Goal: Task Accomplishment & Management: Use online tool/utility

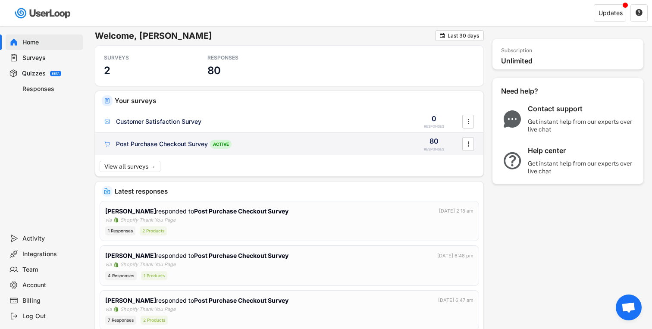
click at [177, 141] on div "Post Purchase Checkout Survey" at bounding box center [162, 144] width 92 height 9
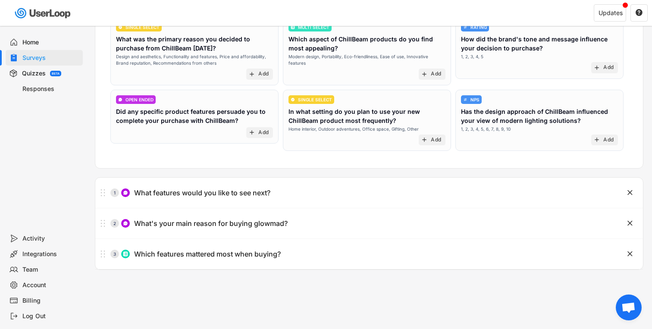
scroll to position [109, 0]
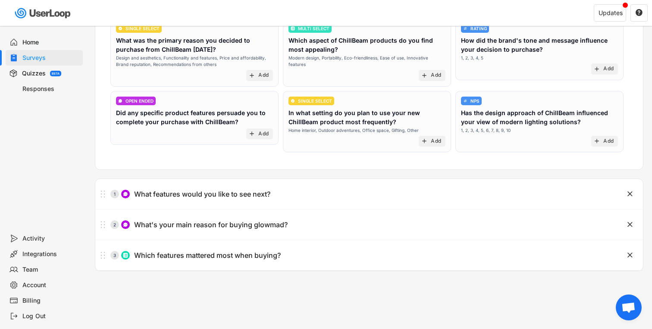
click at [42, 91] on div "Responses" at bounding box center [50, 89] width 57 height 8
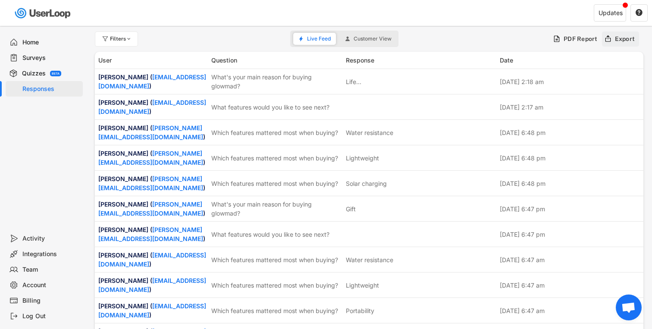
click at [621, 39] on div "Export" at bounding box center [625, 39] width 20 height 8
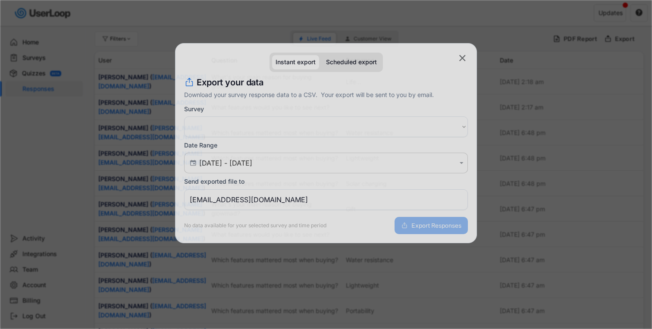
select select ""PLACEHOLDER_1427118222253""
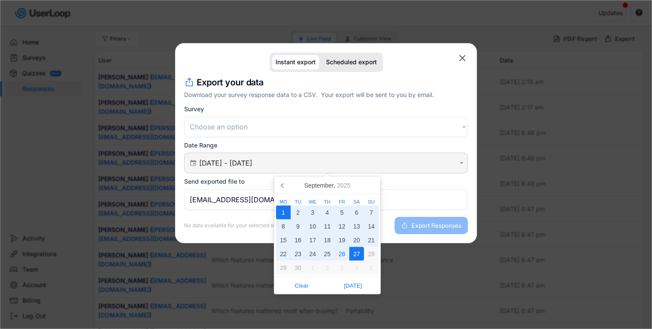
click at [308, 163] on input "[DATE] - [DATE]" at bounding box center [327, 163] width 256 height 9
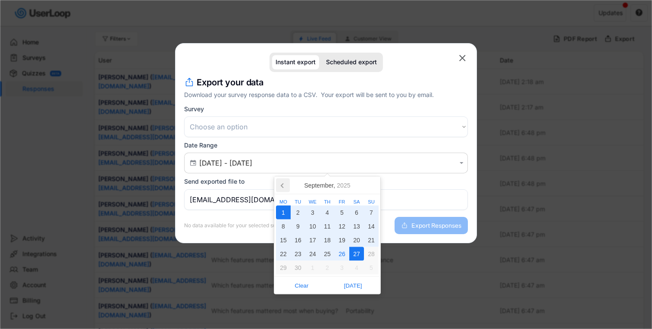
click at [283, 185] on icon at bounding box center [283, 186] width 14 height 14
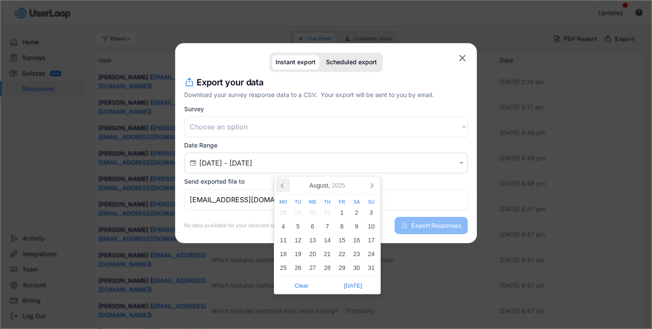
click at [283, 185] on icon at bounding box center [283, 186] width 14 height 14
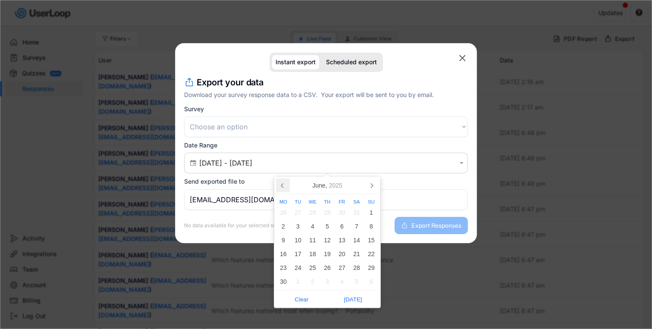
click at [283, 185] on icon at bounding box center [283, 186] width 14 height 14
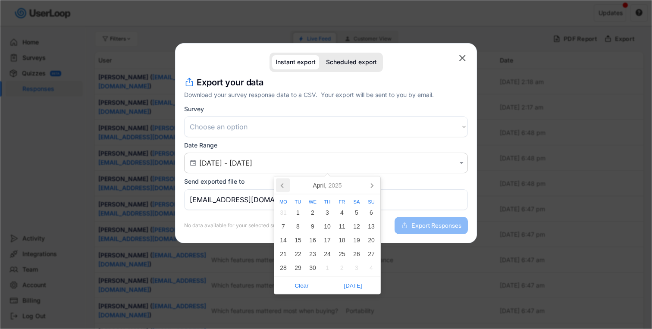
click at [283, 185] on icon at bounding box center [283, 186] width 14 height 14
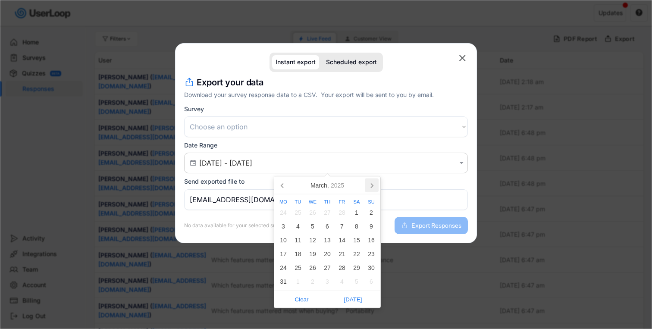
click at [367, 186] on icon at bounding box center [372, 186] width 14 height 14
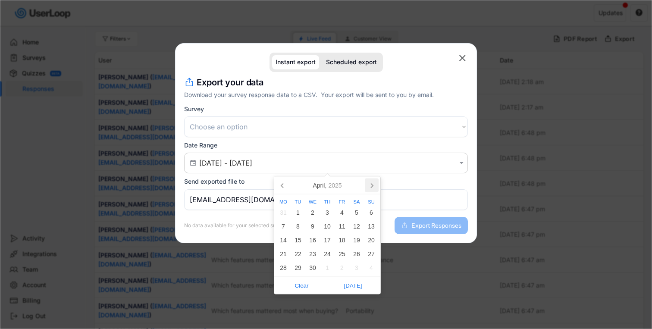
click at [367, 186] on icon at bounding box center [372, 186] width 14 height 14
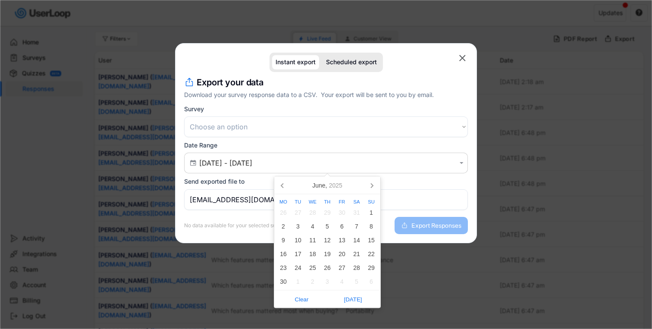
click at [364, 188] on nav "[DATE]" at bounding box center [327, 186] width 106 height 18
click at [367, 188] on icon at bounding box center [372, 186] width 14 height 14
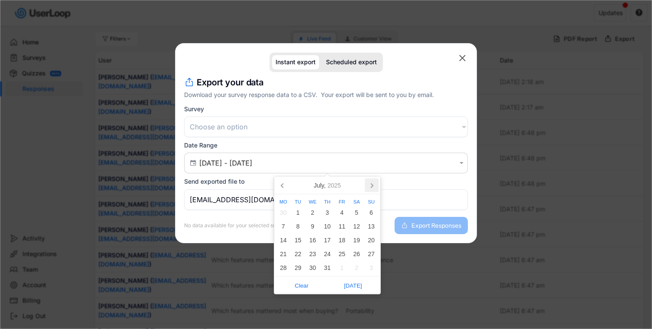
click at [369, 188] on icon at bounding box center [372, 186] width 14 height 14
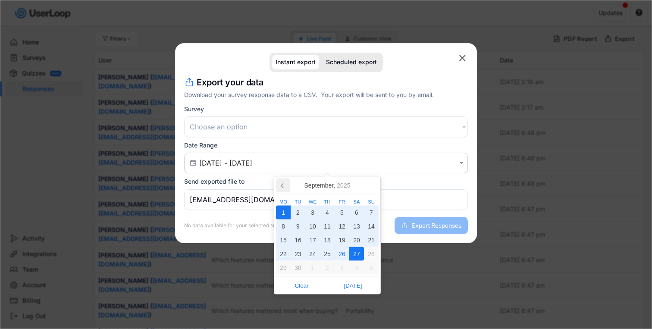
click at [278, 186] on icon at bounding box center [283, 186] width 14 height 14
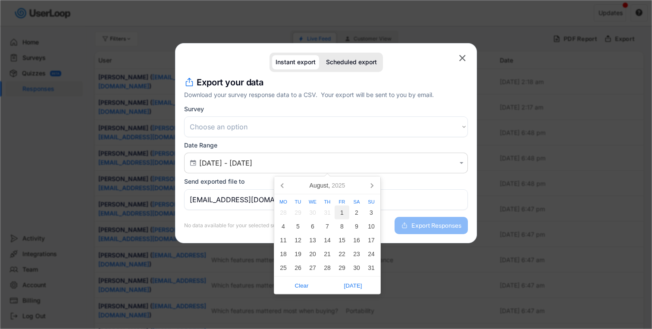
click at [338, 214] on div "1" at bounding box center [342, 213] width 15 height 14
click at [376, 188] on icon at bounding box center [372, 186] width 14 height 14
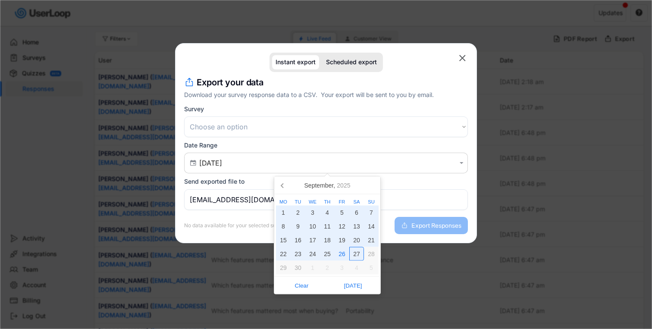
click at [353, 251] on div "27" at bounding box center [356, 254] width 15 height 14
type input "[DATE] - [DATE]"
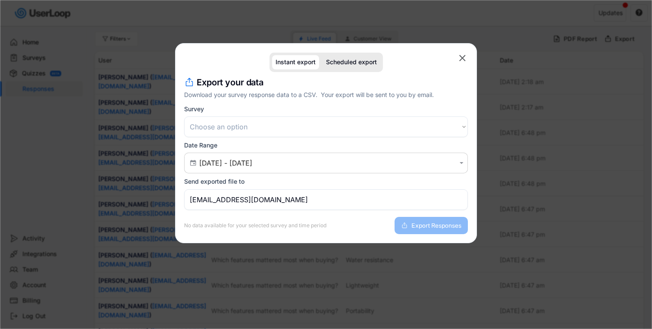
click at [318, 197] on input "[EMAIL_ADDRESS][DOMAIN_NAME]" at bounding box center [326, 199] width 284 height 21
click at [408, 222] on button "Export Responses" at bounding box center [431, 225] width 73 height 17
click at [260, 124] on select "Choose an option Post Purchase Checkout Survey Customer Satisfaction Survey" at bounding box center [326, 126] width 284 height 21
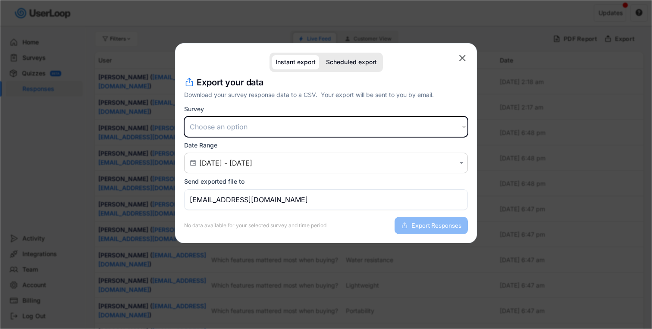
select select ""1348695171700984260__LOOKUP__1741610179068x742015419967068200""
click at [184, 116] on select "Choose an option Post Purchase Checkout Survey Customer Satisfaction Survey" at bounding box center [326, 126] width 284 height 21
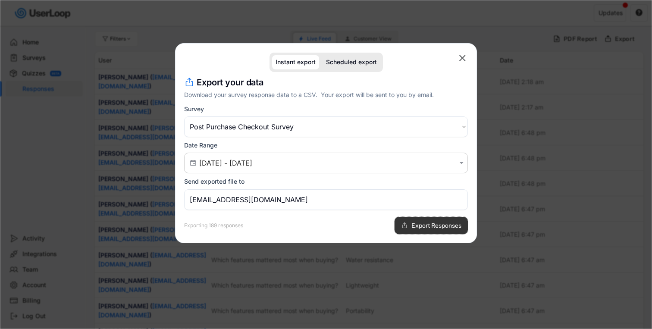
click at [436, 232] on button "Export Responses" at bounding box center [431, 225] width 73 height 17
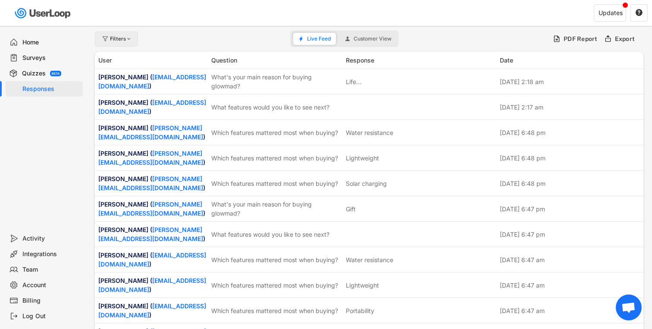
click at [126, 42] on div "Filters" at bounding box center [116, 38] width 43 height 15
select select
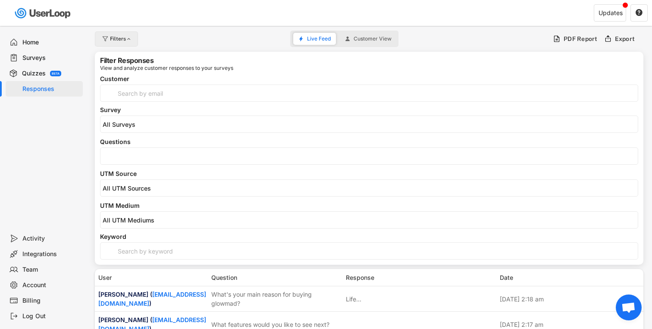
select select
click at [126, 42] on div "Filters" at bounding box center [116, 38] width 43 height 15
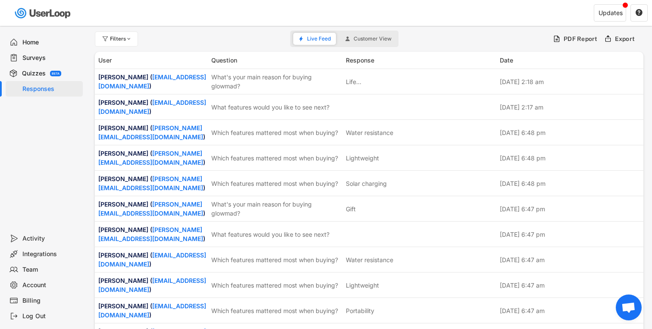
click at [44, 59] on div "Surveys" at bounding box center [50, 58] width 57 height 8
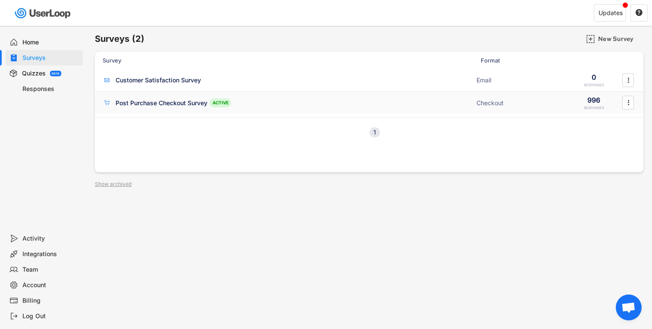
click at [625, 99] on icon "" at bounding box center [628, 102] width 9 height 13
click at [606, 186] on div "Export Data" at bounding box center [609, 189] width 68 height 13
select select ""1348695171700984260__LOOKUP__1741610179068x742015419967068200""
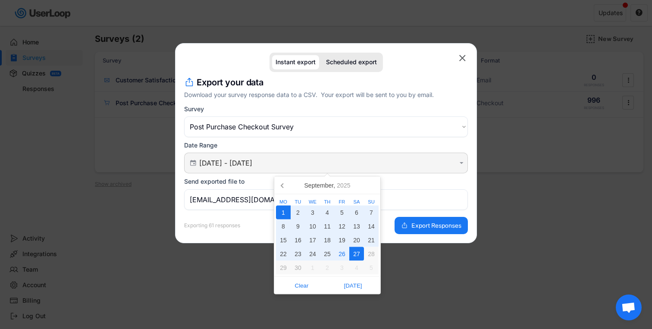
click at [438, 163] on input "[DATE] - [DATE]" at bounding box center [327, 163] width 256 height 9
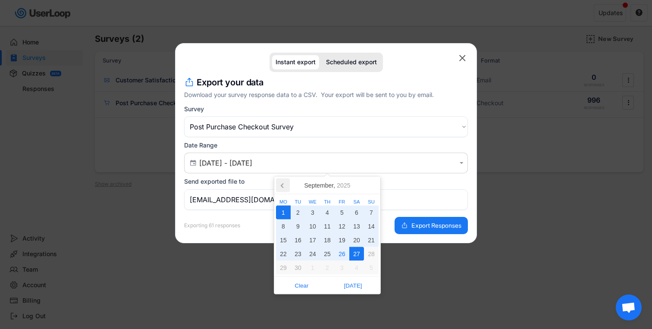
click at [284, 182] on icon at bounding box center [283, 186] width 14 height 14
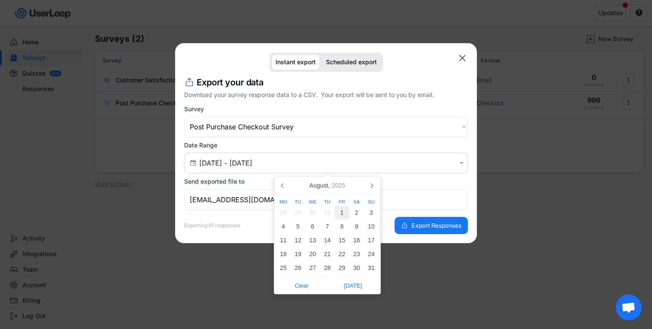
click at [340, 216] on div "1" at bounding box center [342, 213] width 15 height 14
click at [371, 186] on icon at bounding box center [372, 186] width 14 height 14
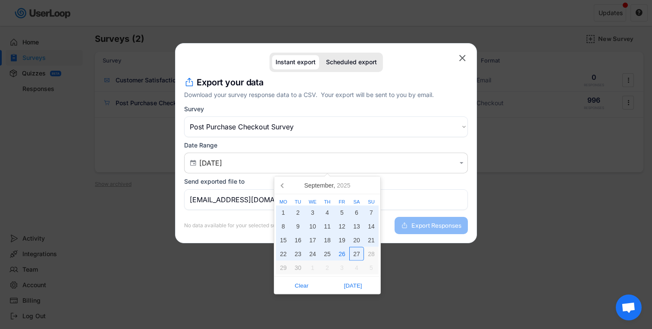
click at [357, 250] on div "27" at bounding box center [356, 254] width 15 height 14
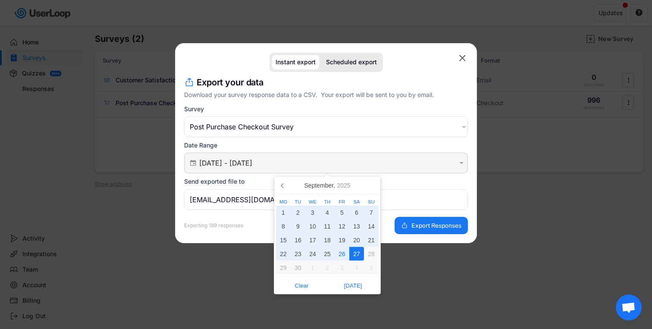
click at [321, 164] on input "[DATE] - [DATE]" at bounding box center [327, 163] width 256 height 9
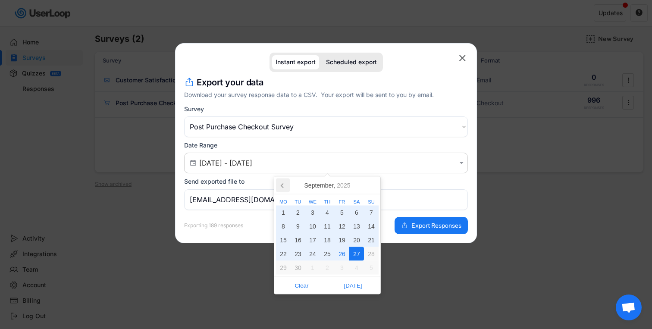
click at [287, 187] on icon at bounding box center [283, 186] width 14 height 14
click at [286, 187] on icon at bounding box center [283, 186] width 14 height 14
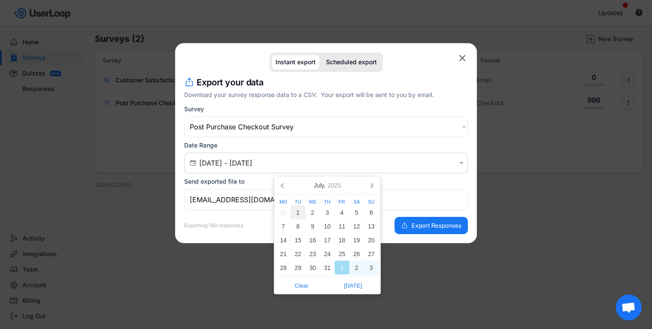
click at [300, 213] on div "1" at bounding box center [298, 213] width 15 height 14
click at [373, 182] on icon at bounding box center [372, 186] width 14 height 14
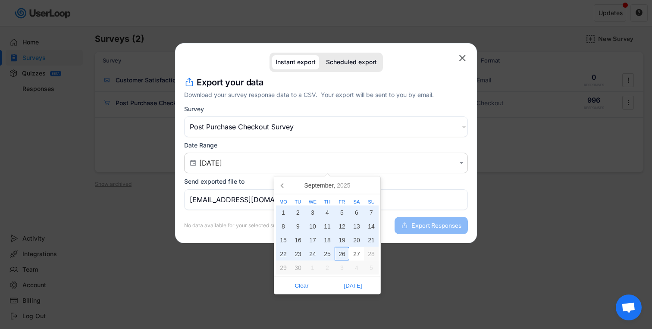
click at [345, 256] on div "26" at bounding box center [342, 254] width 15 height 14
type input "[DATE] - [DATE]"
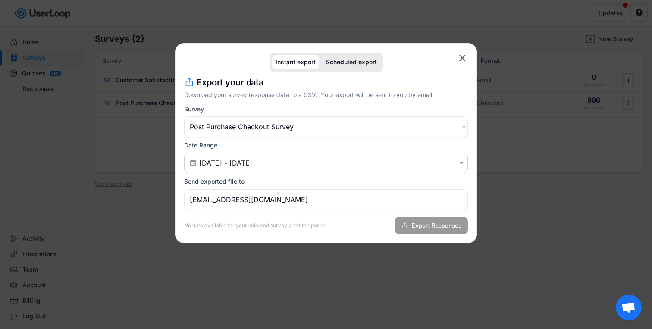
click at [438, 223] on span "Export Responses" at bounding box center [436, 226] width 50 height 6
